Goal: Task Accomplishment & Management: Use online tool/utility

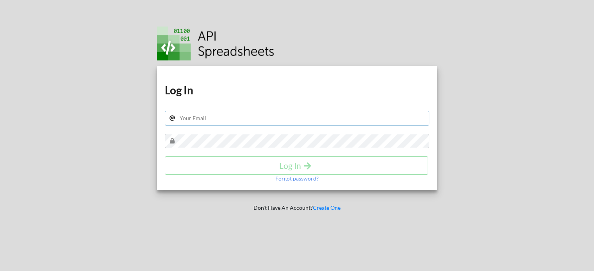
click at [252, 114] on input "text" at bounding box center [297, 118] width 265 height 15
type input "[EMAIL_ADDRESS][DOMAIN_NAME]"
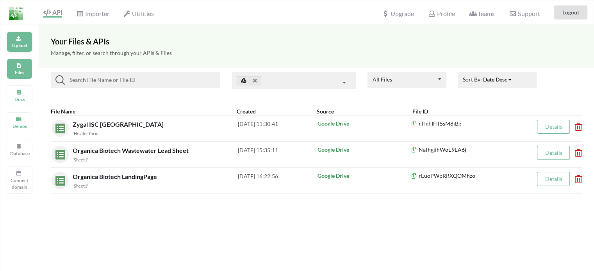
click at [18, 50] on div "Upload" at bounding box center [20, 42] width 26 height 21
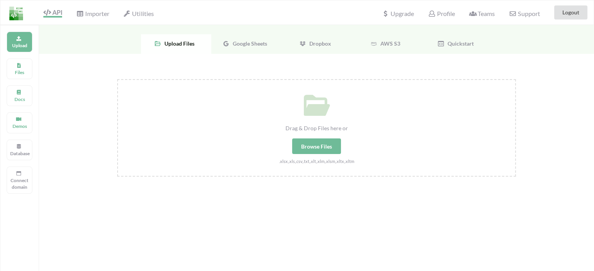
click at [251, 42] on span "Google Sheets" at bounding box center [248, 43] width 37 height 7
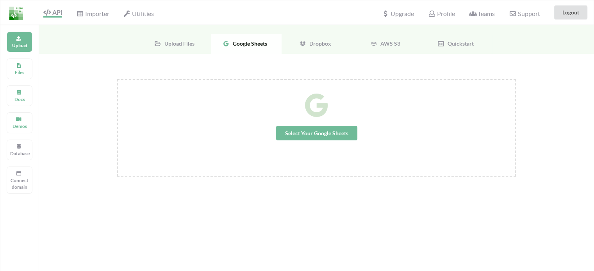
click at [297, 132] on span "Select Your Google Sheets" at bounding box center [316, 133] width 81 height 14
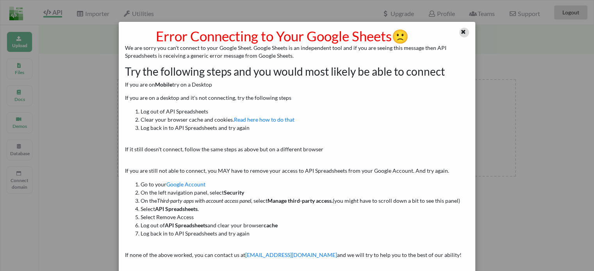
click at [460, 34] on icon at bounding box center [463, 30] width 7 height 5
